Goal: Answer question/provide support

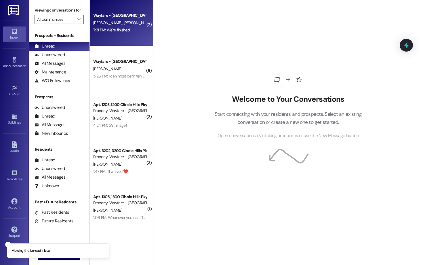
click at [112, 11] on div "Wayfare - Cibolo Hills Prospect [PERSON_NAME] [PERSON_NAME] 7:21 PM: We're fini…" at bounding box center [121, 23] width 63 height 46
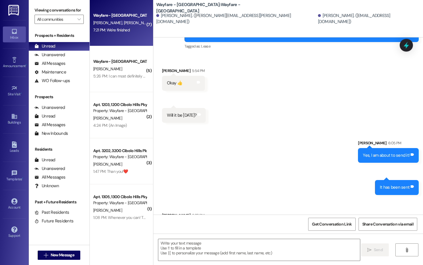
scroll to position [490, 0]
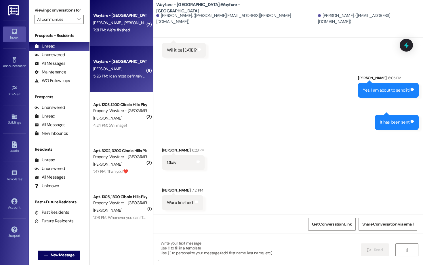
click at [101, 62] on div "Wayfare - [GEOGRAPHIC_DATA]" at bounding box center [119, 61] width 53 height 6
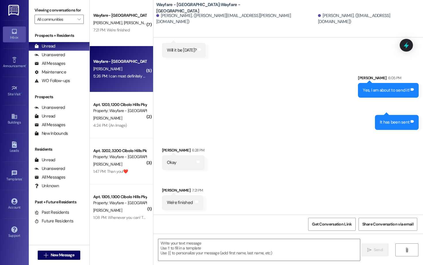
scroll to position [97, 0]
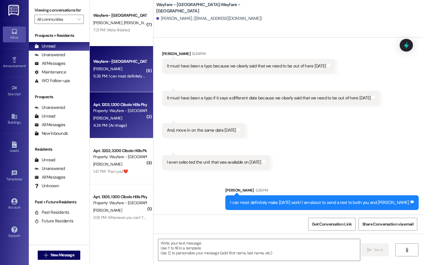
click at [101, 107] on div "Apt. 1203, 1200 Cibolo Hills Pky" at bounding box center [119, 105] width 53 height 6
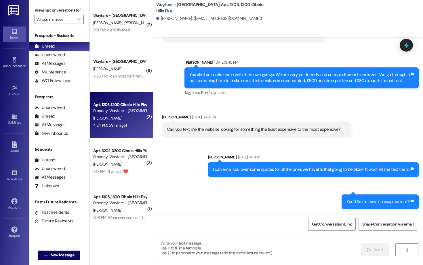
scroll to position [3051, 0]
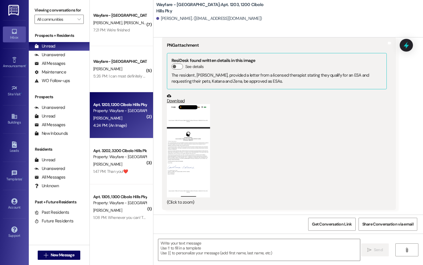
click at [187, 149] on button "Zoom image" at bounding box center [188, 151] width 43 height 94
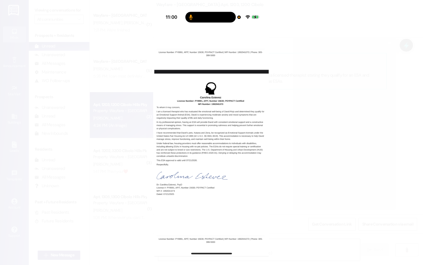
click at [113, 62] on button "Unzoom image" at bounding box center [211, 132] width 423 height 265
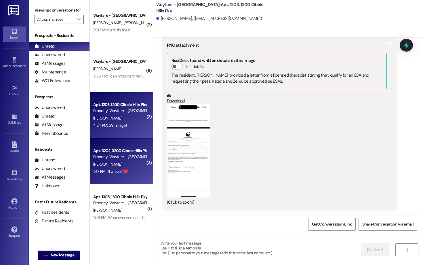
click at [119, 166] on div "[PERSON_NAME]" at bounding box center [120, 164] width 54 height 7
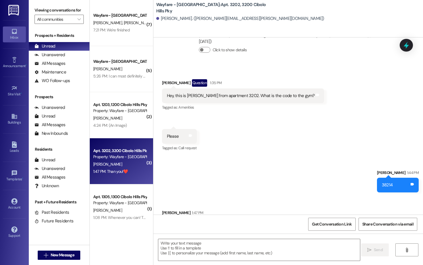
scroll to position [43, 0]
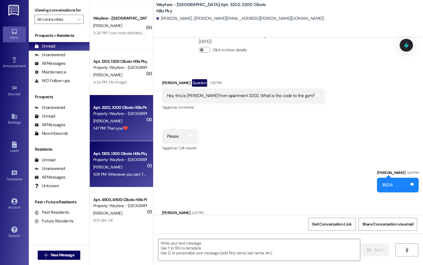
click at [124, 159] on div "Property: Wayfare - Cibolo Hills" at bounding box center [119, 160] width 53 height 6
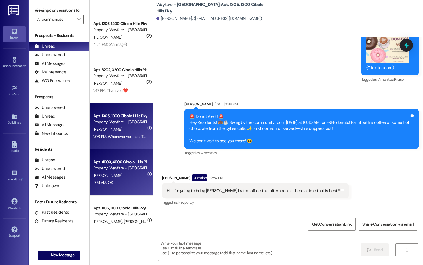
scroll to position [91, 0]
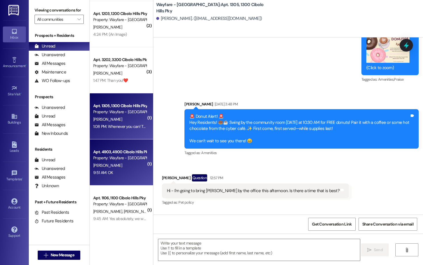
click at [117, 177] on div "Apt. 4903, 4900 Cibolo Hills Pky Property: Wayfare - Cibolo Hills J. Glasco 9:5…" at bounding box center [121, 162] width 63 height 46
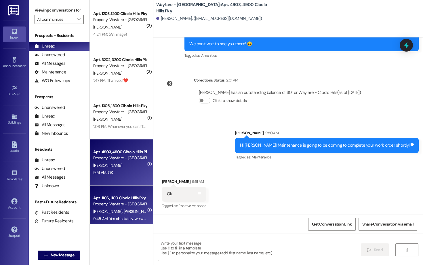
scroll to position [98, 0]
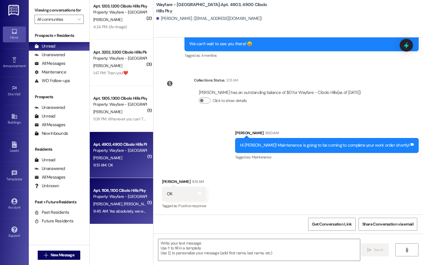
click at [118, 198] on div "Property: Wayfare - Cibolo Hills" at bounding box center [119, 196] width 53 height 6
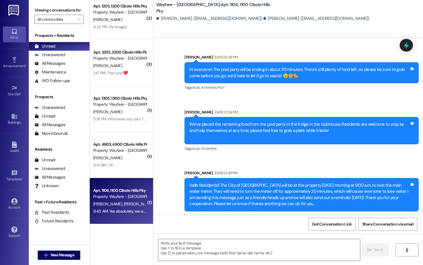
scroll to position [4832, 0]
